Goal: Transaction & Acquisition: Purchase product/service

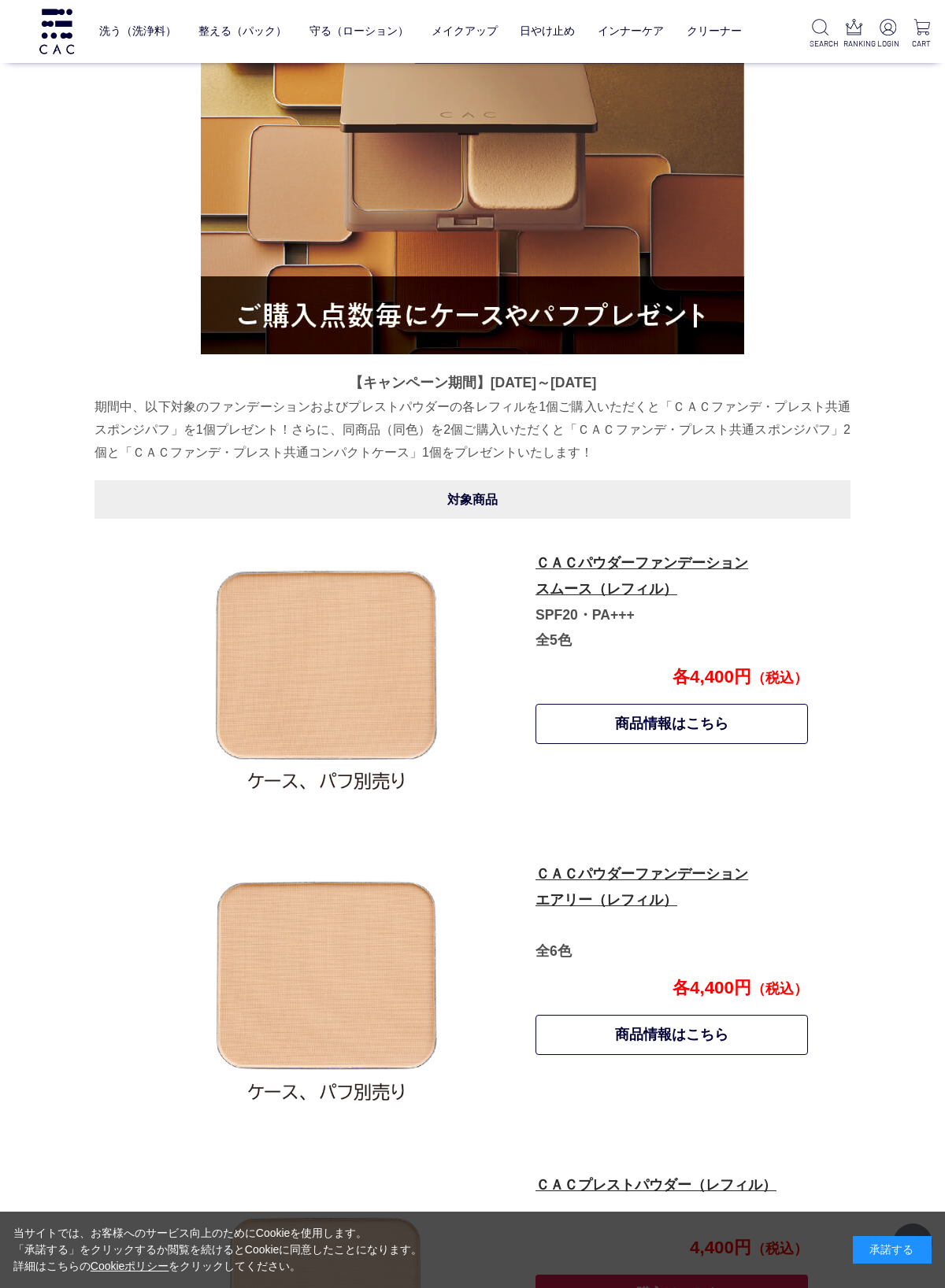
scroll to position [378, 0]
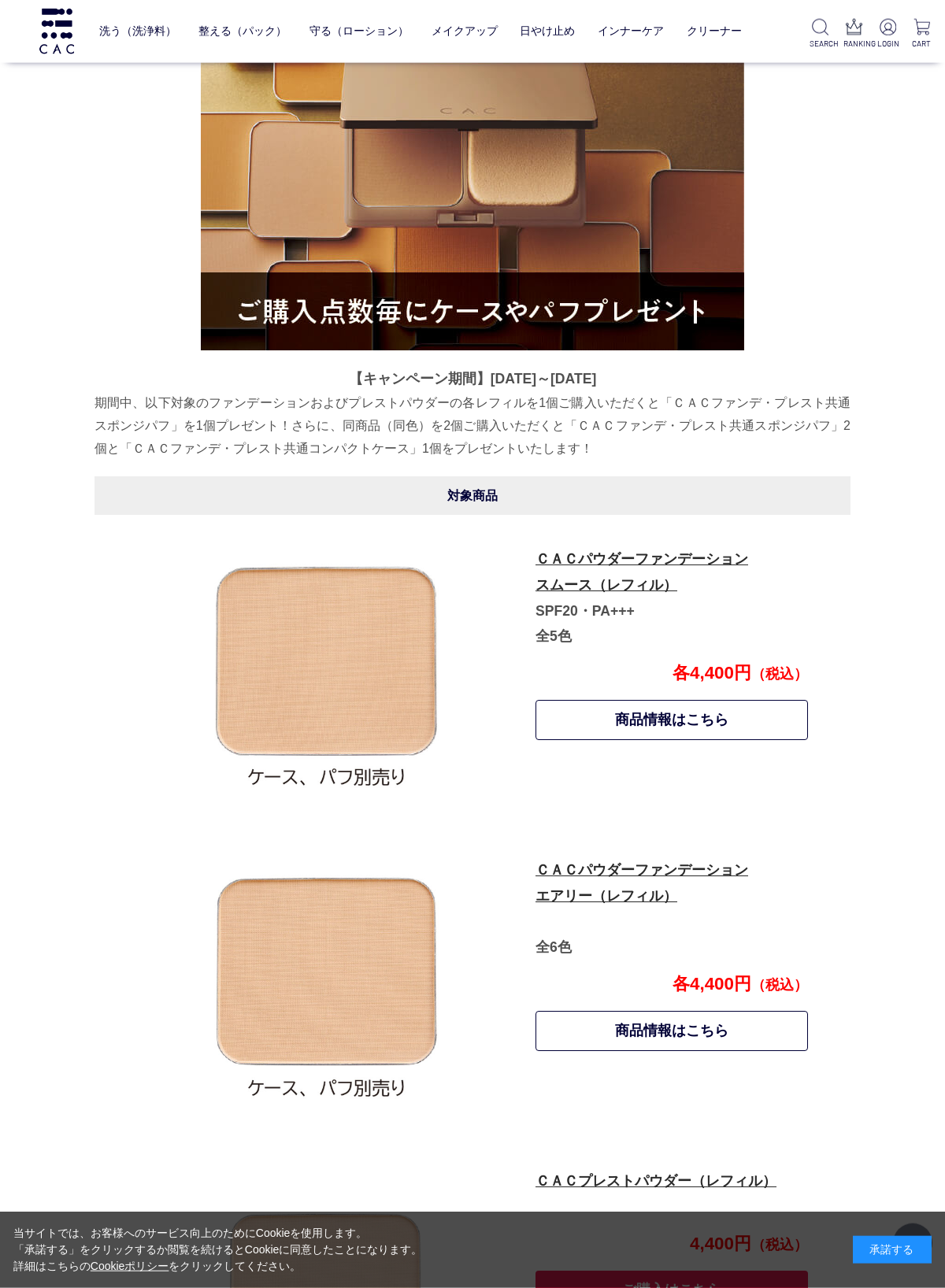
click at [692, 728] on link "商品情報はこちら" at bounding box center [672, 720] width 273 height 40
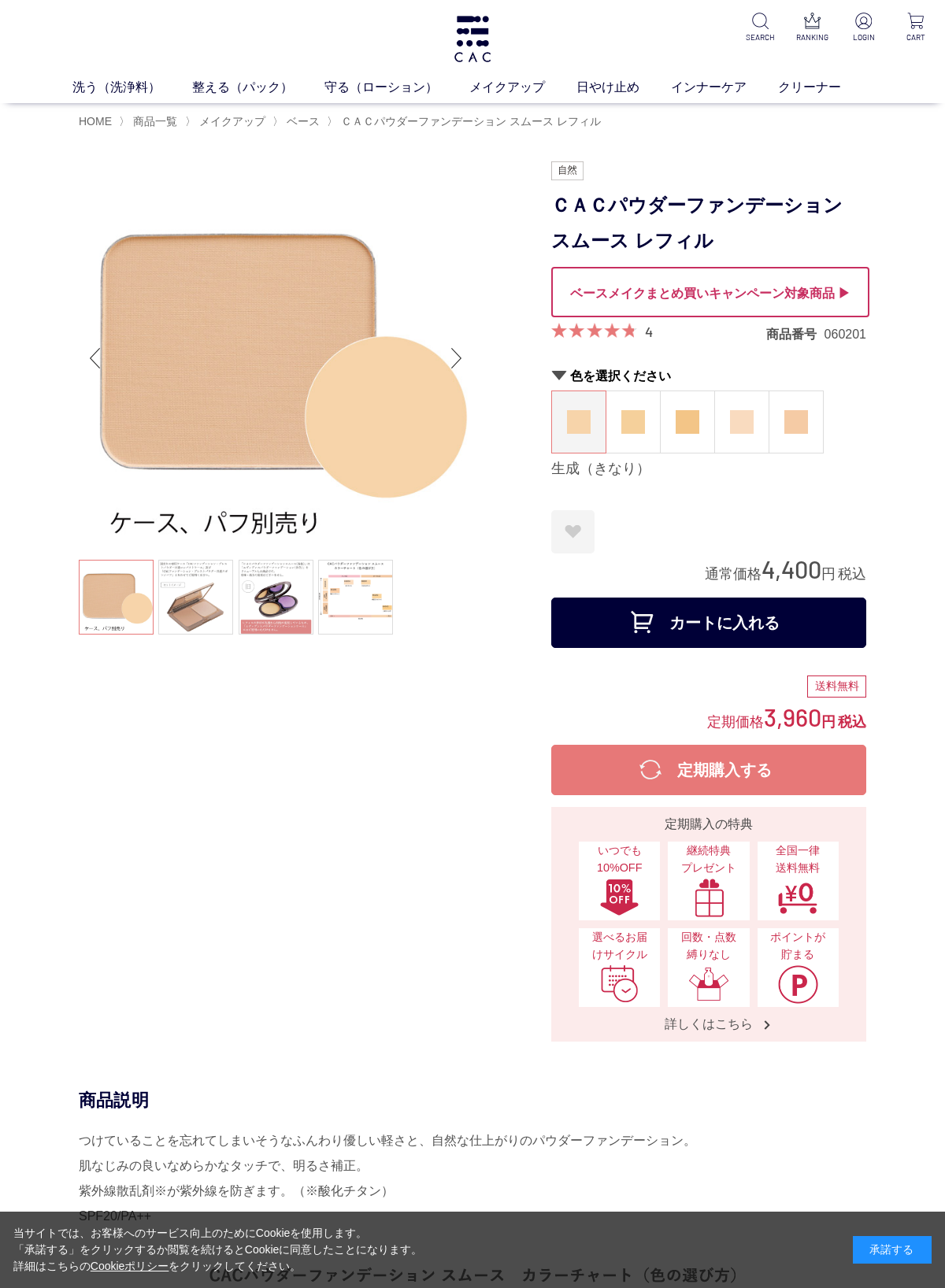
click at [741, 421] on img at bounding box center [742, 421] width 23 height 23
click at [750, 415] on img at bounding box center [742, 421] width 23 height 23
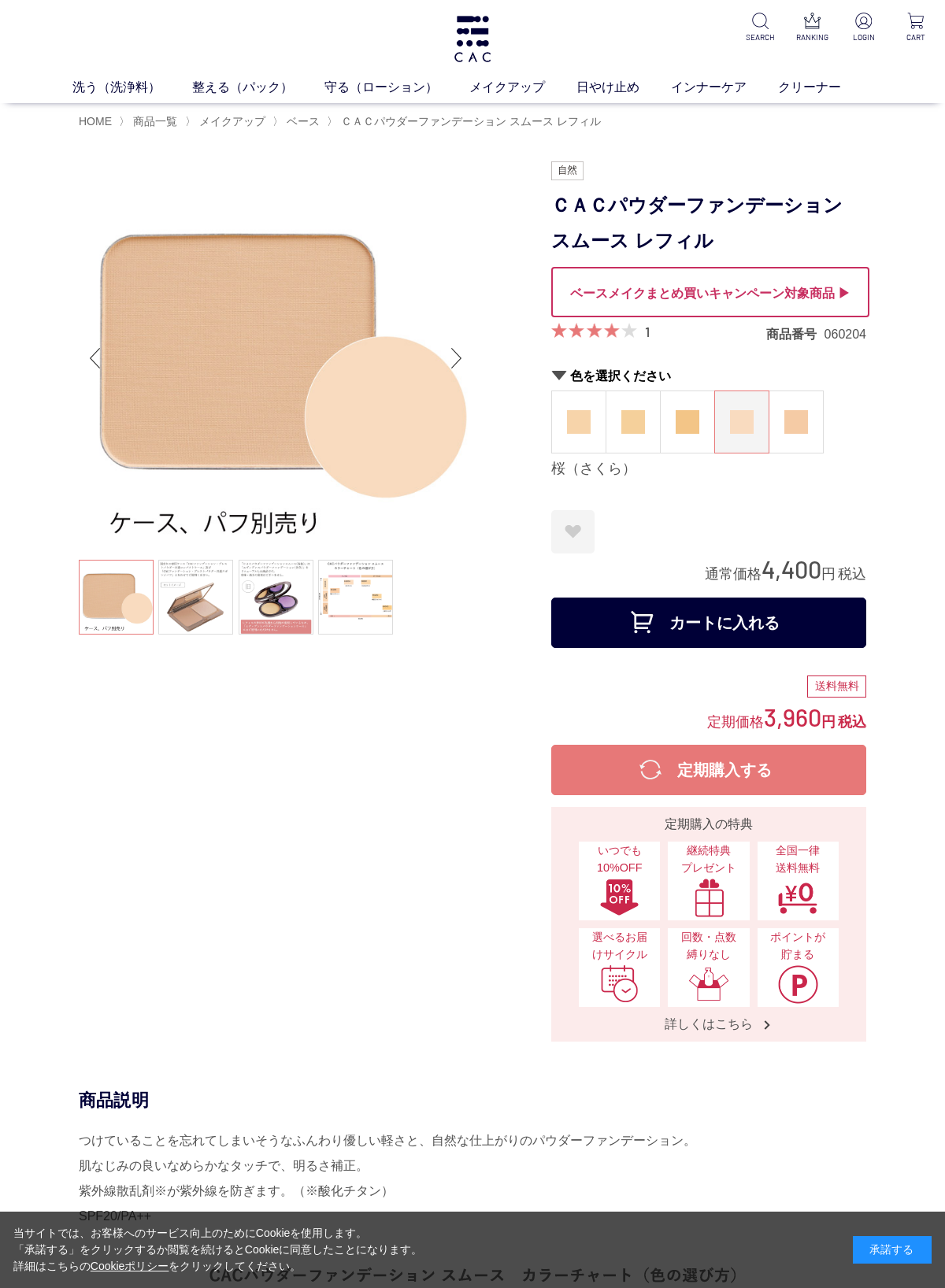
click at [365, 605] on link at bounding box center [355, 597] width 75 height 75
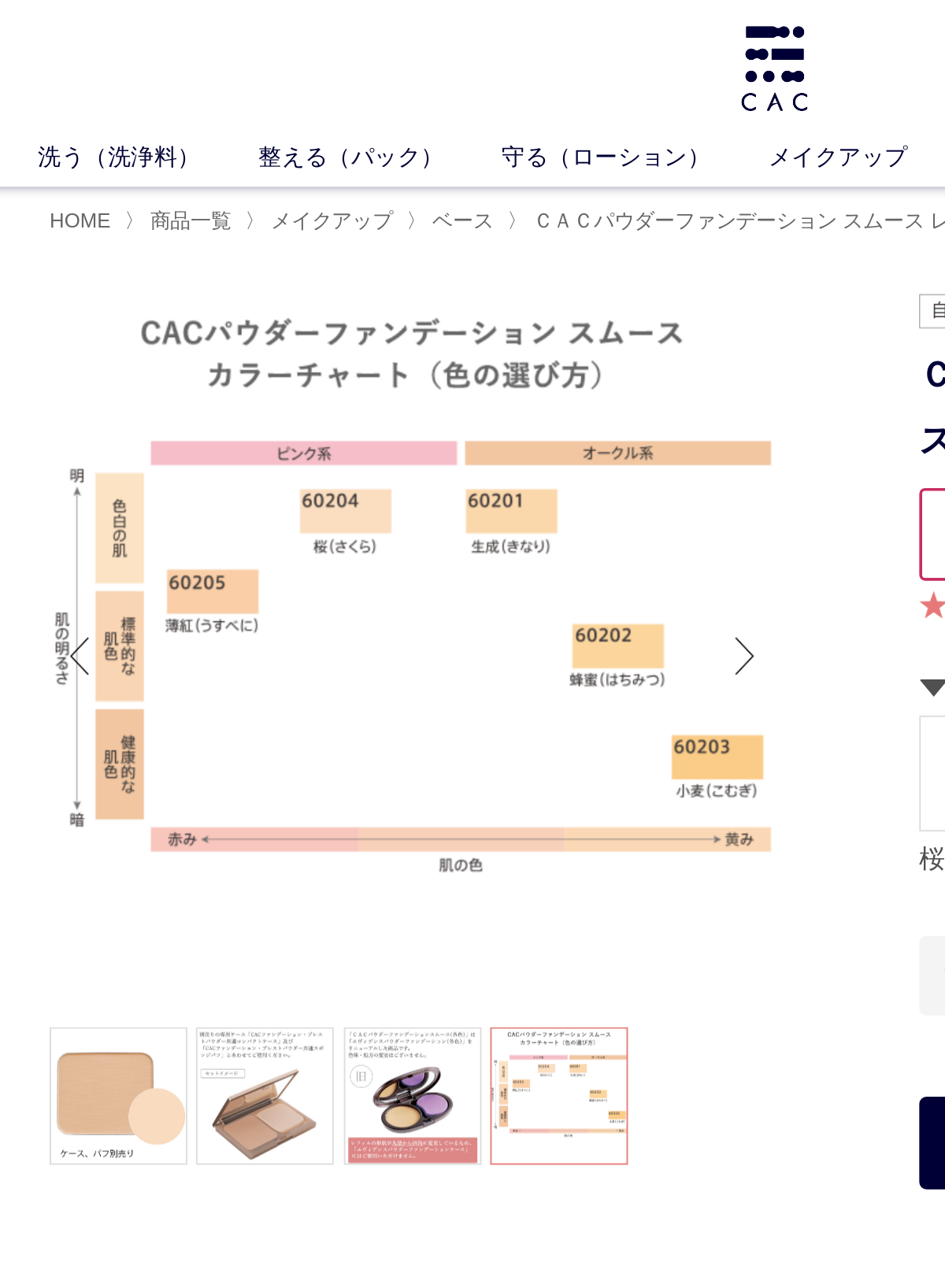
click at [239, 604] on link at bounding box center [276, 597] width 75 height 75
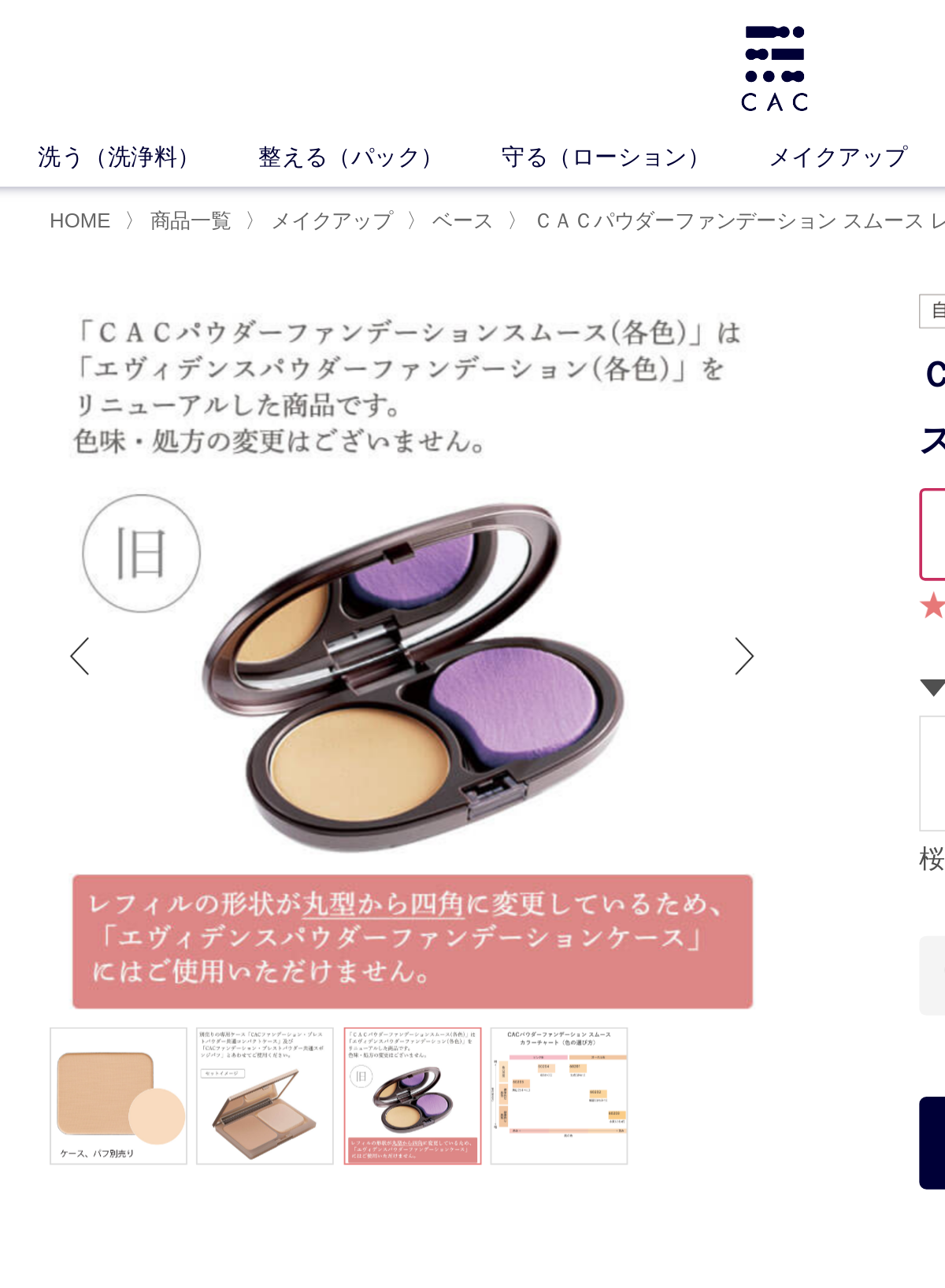
click at [158, 628] on link at bounding box center [195, 597] width 75 height 75
